Goal: Task Accomplishment & Management: Manage account settings

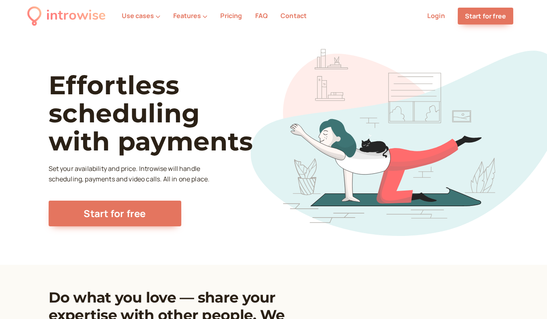
click at [438, 17] on link "Login" at bounding box center [436, 15] width 18 height 9
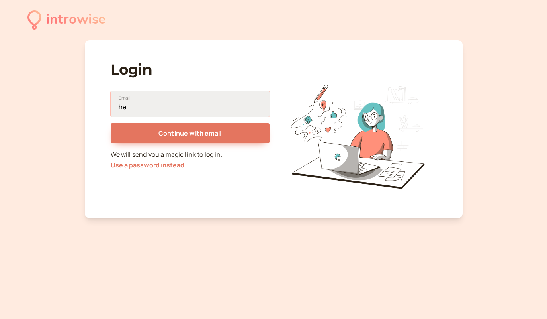
type input "h"
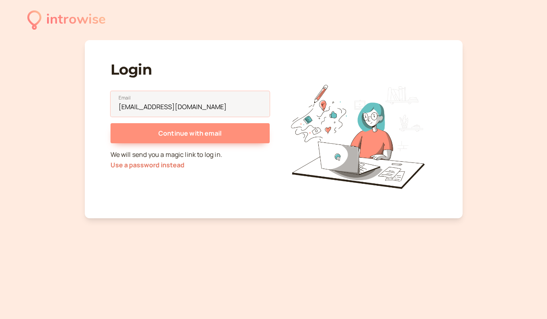
type input "cara@carahelene.love"
click at [180, 130] on span "Continue with email" at bounding box center [189, 133] width 63 height 9
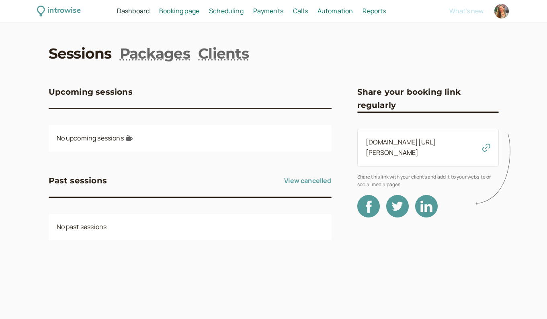
click at [227, 9] on span "Scheduling" at bounding box center [226, 10] width 35 height 9
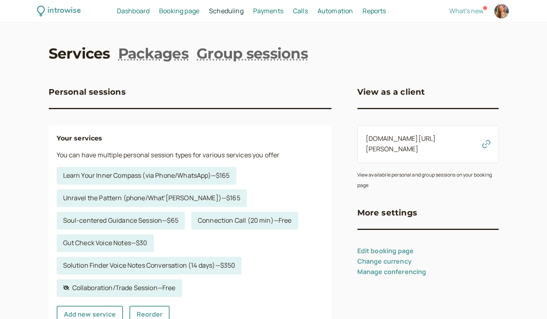
click at [194, 11] on span "Booking page" at bounding box center [179, 10] width 40 height 9
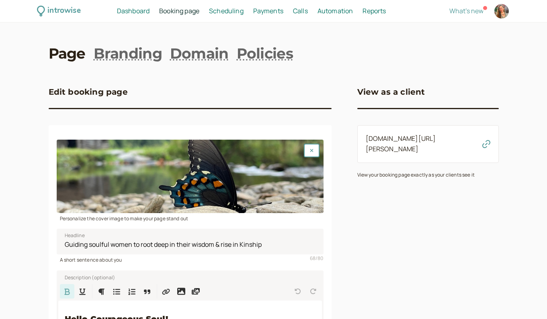
click at [222, 10] on span "Scheduling" at bounding box center [226, 10] width 35 height 9
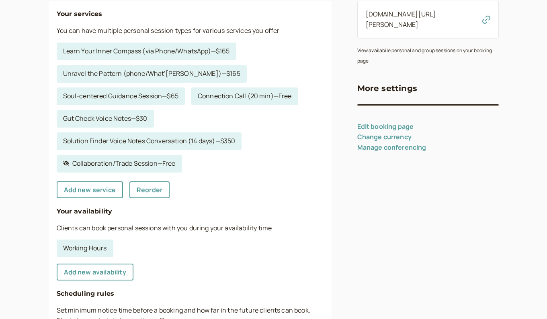
scroll to position [133, 0]
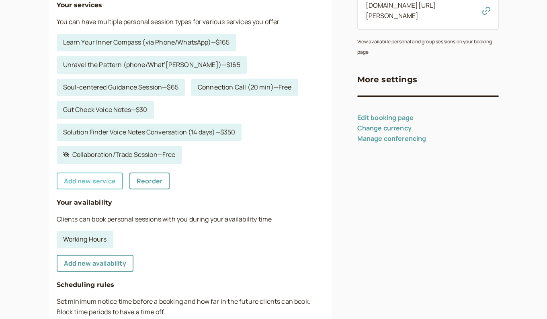
click at [92, 178] on link "Add new service" at bounding box center [90, 181] width 66 height 17
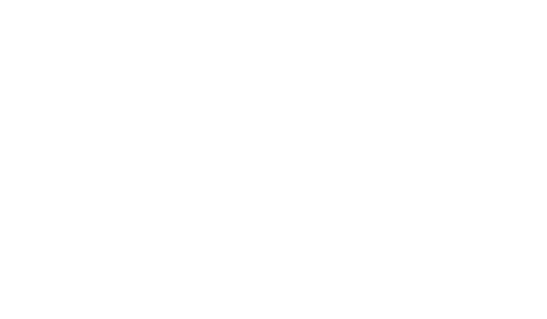
select select "30"
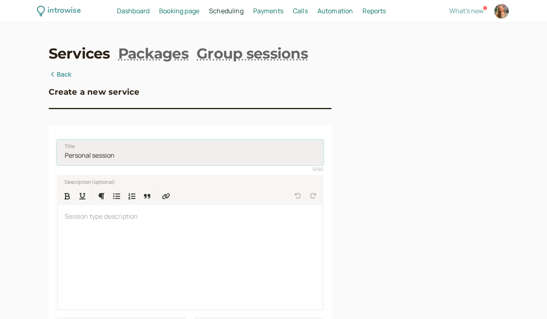
click at [101, 155] on input "Title" at bounding box center [190, 153] width 267 height 26
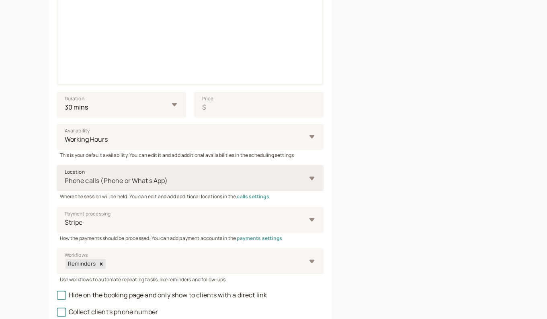
scroll to position [227, 0]
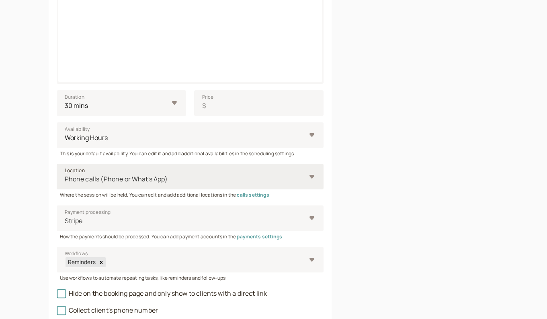
type input "Quick Chat"
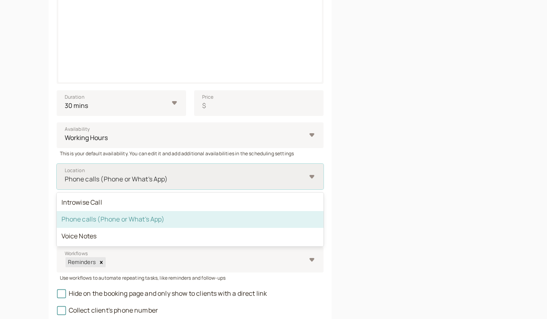
click at [180, 174] on div at bounding box center [185, 179] width 242 height 11
click at [65, 175] on input "Location option Phone calls (Phone or What's App) selected, 2 of 3. 3 results a…" at bounding box center [64, 179] width 1 height 9
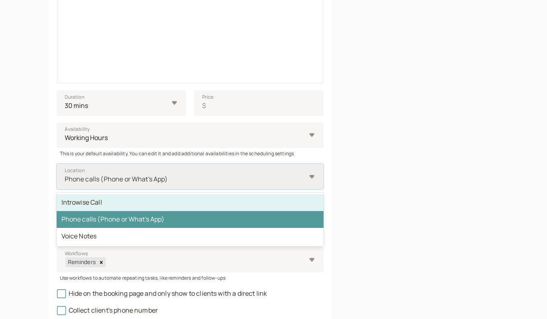
click at [160, 198] on div "Introwise Call" at bounding box center [190, 202] width 267 height 17
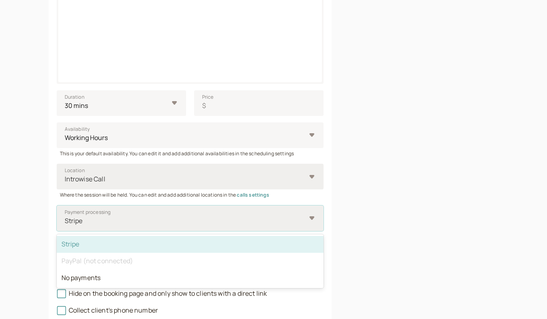
click at [311, 218] on div "Stripe" at bounding box center [190, 219] width 267 height 26
click at [65, 218] on input "Payment processing option Stripe selected, 1 of 3. 3 results available. Use Up …" at bounding box center [64, 221] width 1 height 9
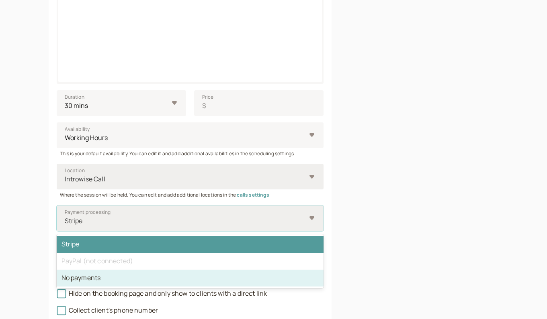
click at [261, 277] on div "No payments" at bounding box center [190, 278] width 267 height 17
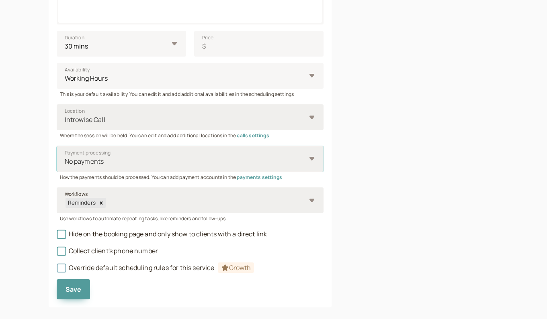
scroll to position [287, 0]
click at [62, 234] on icon at bounding box center [61, 234] width 6 height 6
click at [57, 236] on input "Hide on the booking page and only show to clients with a direct link" at bounding box center [57, 236] width 0 height 0
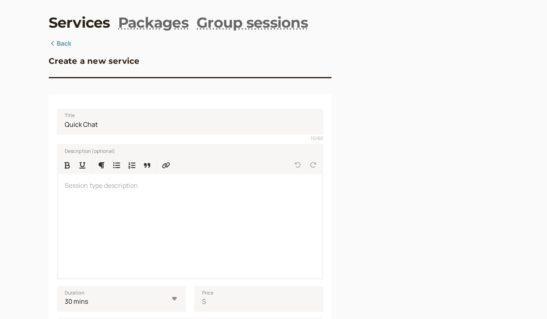
scroll to position [30, 0]
click at [82, 197] on div at bounding box center [190, 227] width 264 height 104
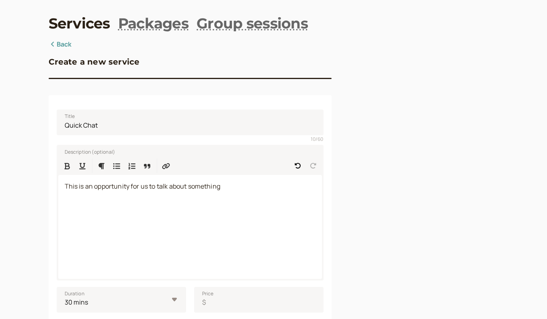
click at [63, 45] on link "Back" at bounding box center [60, 44] width 23 height 10
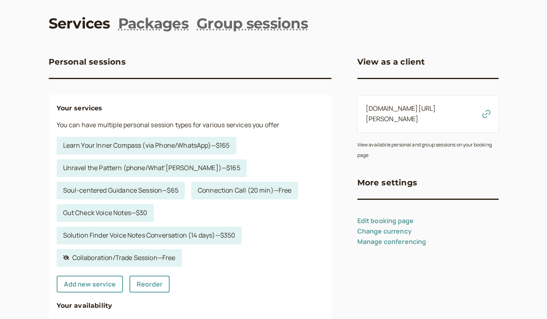
scroll to position [133, 0]
